Goal: Task Accomplishment & Management: Complete application form

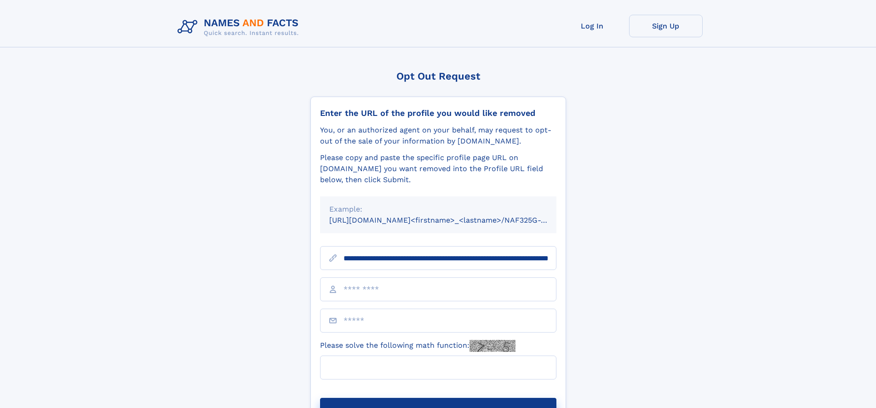
scroll to position [0, 93]
type input "**********"
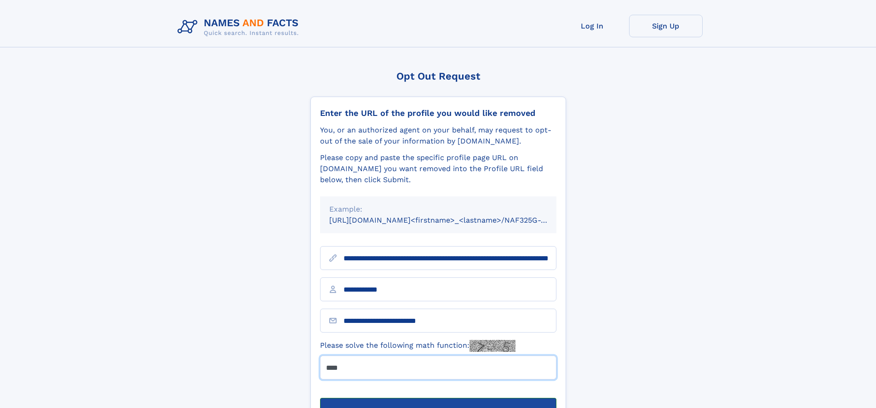
type input "****"
click at [438, 398] on button "Submit Opt Out Request" at bounding box center [438, 412] width 236 height 29
